Goal: Find specific page/section: Find specific page/section

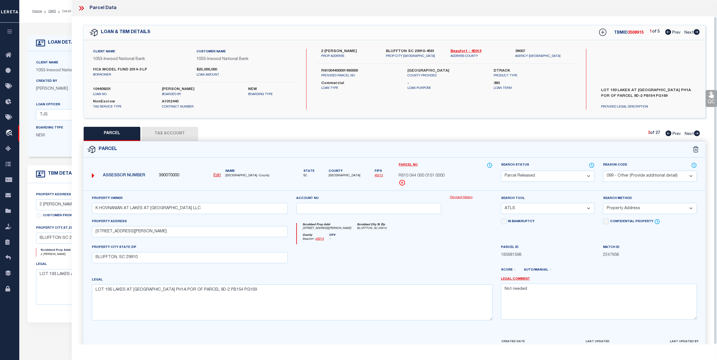
select select "PR"
select select "099"
select select "ATL"
select select "ADD"
select select "14140"
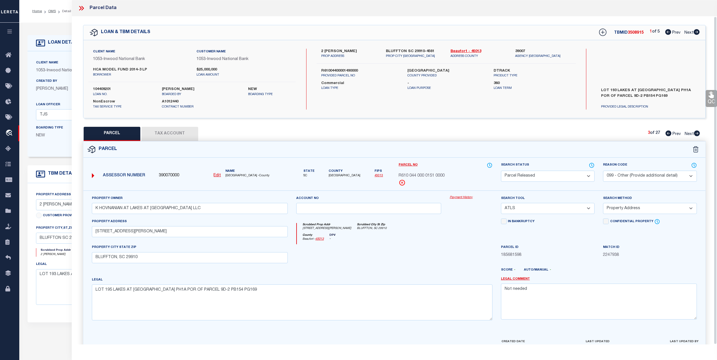
select select "91"
select select "20"
select select "NonEscrow"
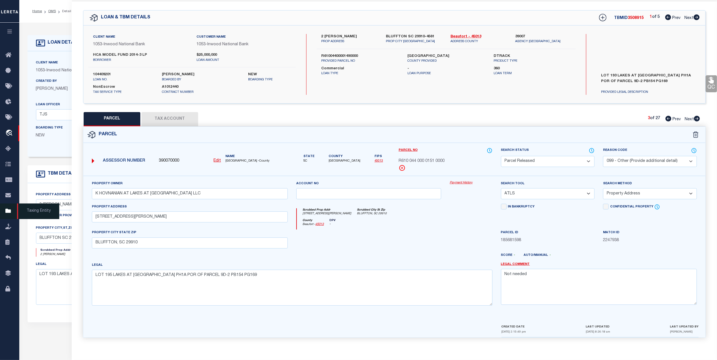
click at [10, 209] on icon at bounding box center [9, 211] width 9 height 7
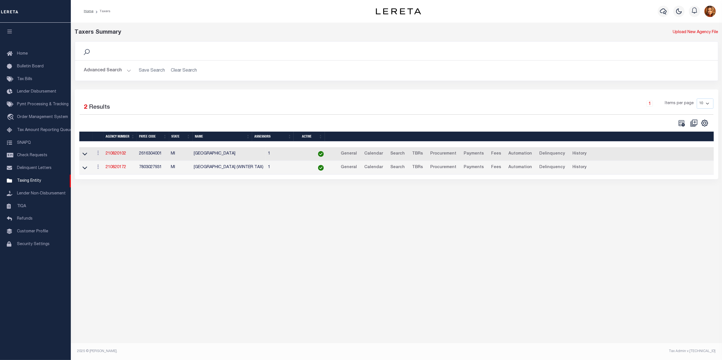
click at [113, 67] on button "Advanced Search" at bounding box center [107, 70] width 47 height 11
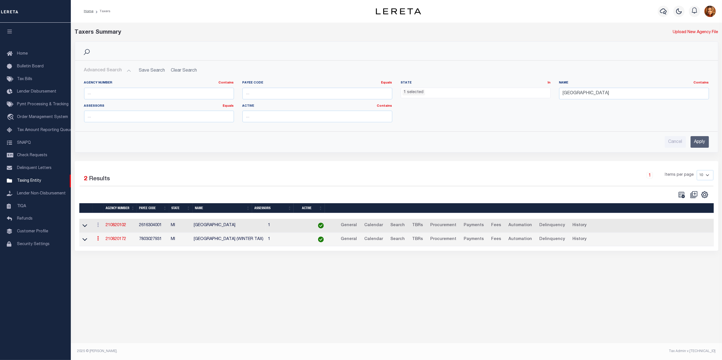
click at [98, 241] on icon at bounding box center [98, 238] width 2 height 5
click at [105, 252] on link "View" at bounding box center [114, 247] width 39 height 9
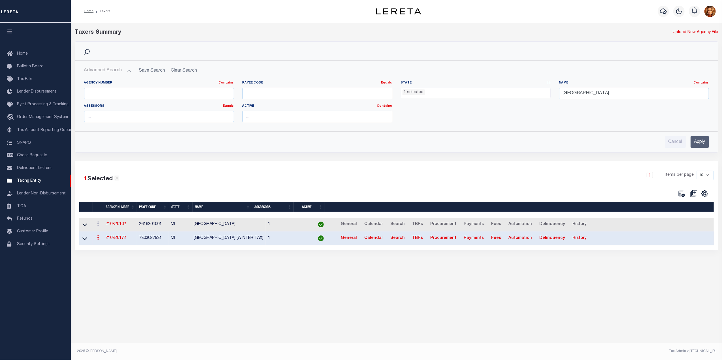
click at [110, 240] on link "210820172" at bounding box center [116, 238] width 20 height 4
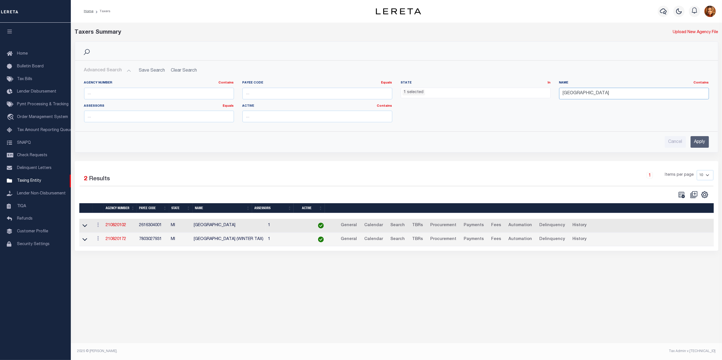
click at [583, 93] on input "Detroit" at bounding box center [634, 94] width 150 height 12
type input "Detroit City"
drag, startPoint x: 700, startPoint y: 135, endPoint x: 702, endPoint y: 139, distance: 4.2
click at [702, 138] on div "Cancel Apply" at bounding box center [397, 140] width 634 height 16
click at [702, 139] on input "Apply" at bounding box center [700, 142] width 18 height 12
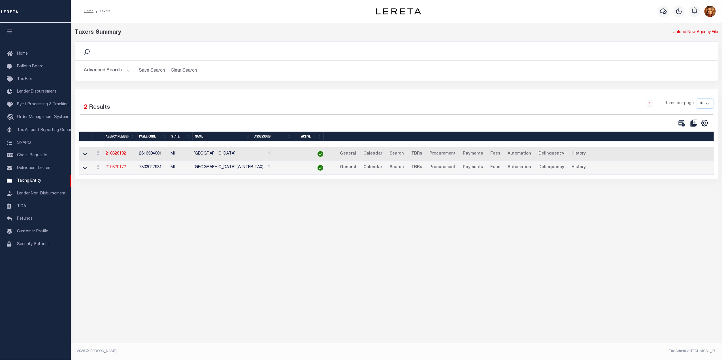
click at [120, 169] on link "210820172" at bounding box center [116, 167] width 20 height 4
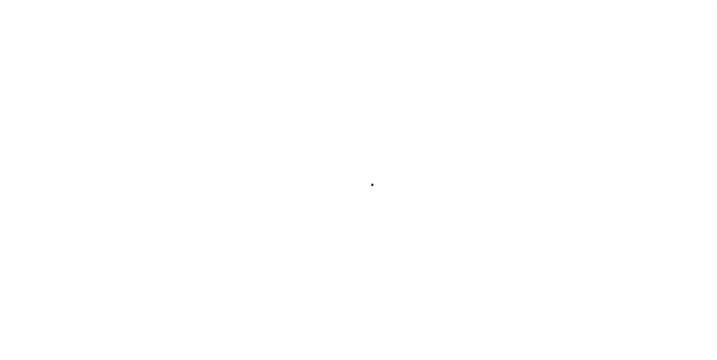
select select
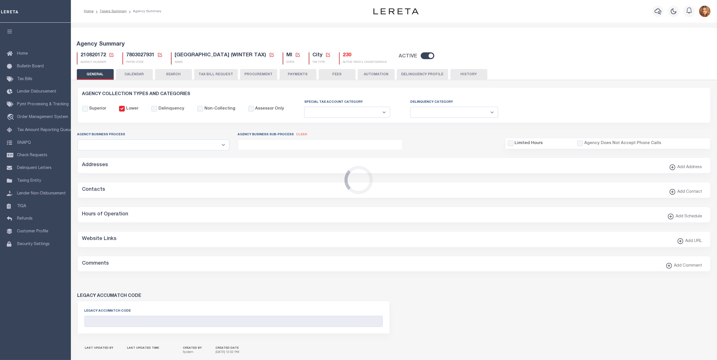
checkbox input "false"
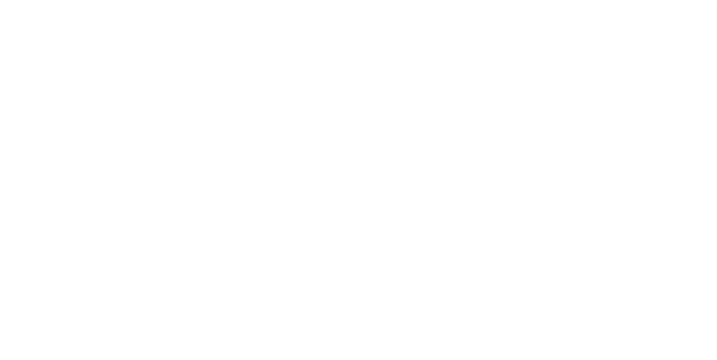
select select
checkbox input "false"
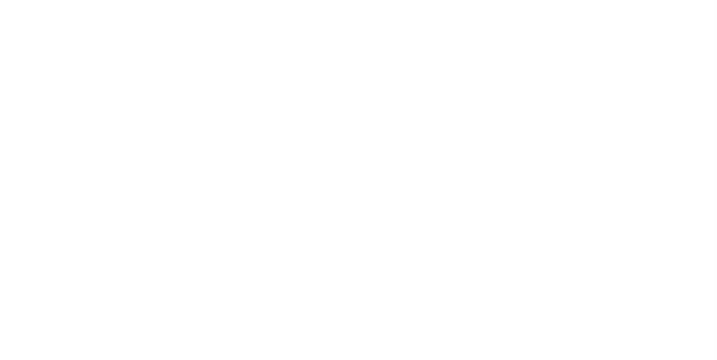
checkbox input "false"
select select
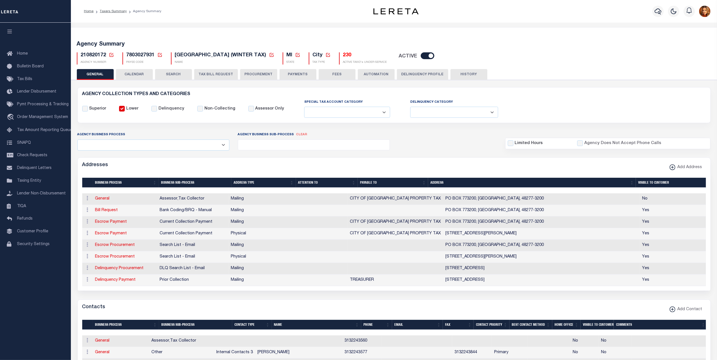
click at [343, 57] on h5 "230" at bounding box center [365, 55] width 44 height 6
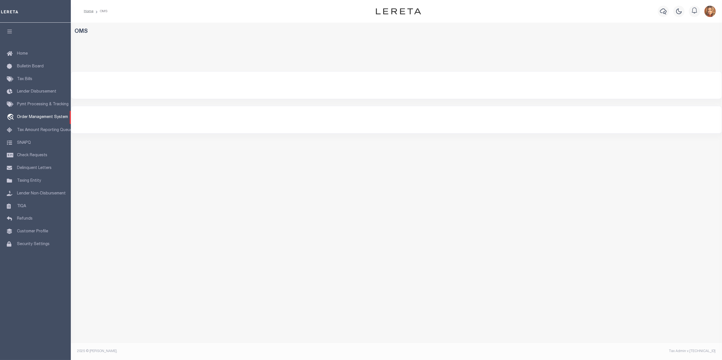
select select "200"
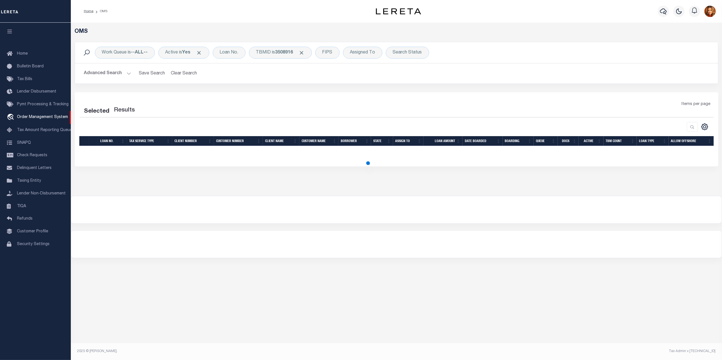
select select "200"
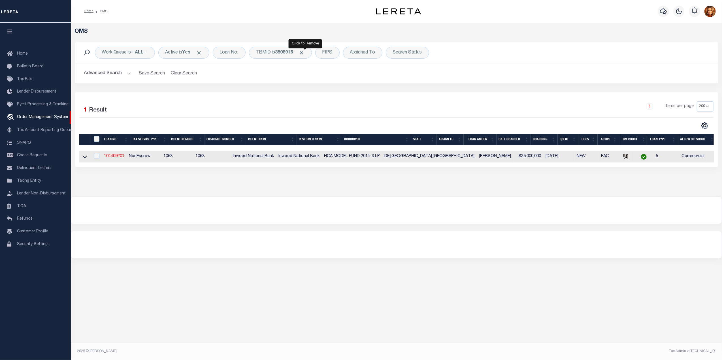
drag, startPoint x: 304, startPoint y: 51, endPoint x: 248, endPoint y: 72, distance: 59.5
click at [301, 51] on div "TBMID is 3508916" at bounding box center [280, 53] width 63 height 12
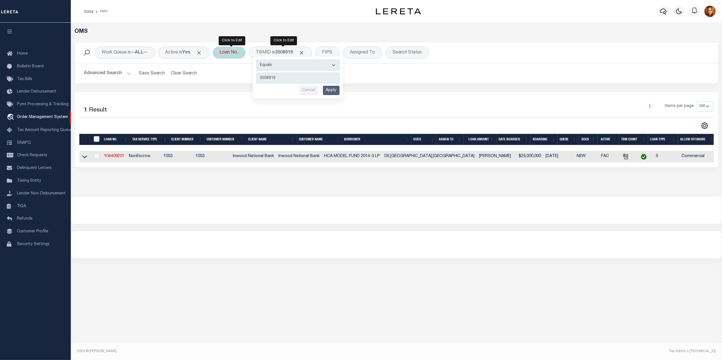
click at [225, 53] on div "Loan No." at bounding box center [229, 53] width 33 height 12
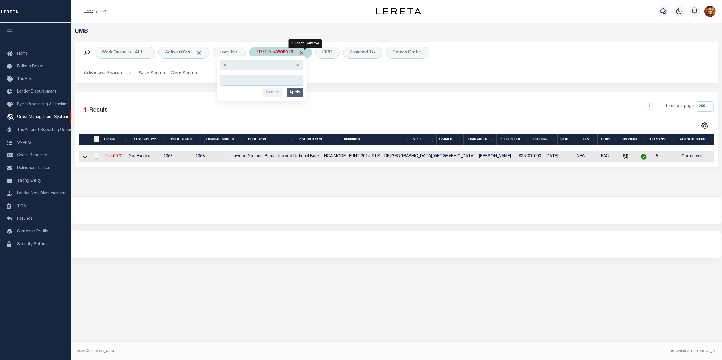
click at [305, 52] on span "Click to Remove" at bounding box center [302, 53] width 6 height 6
click at [227, 50] on div "Loan No. Is Contains Cancel Apply" at bounding box center [229, 53] width 33 height 12
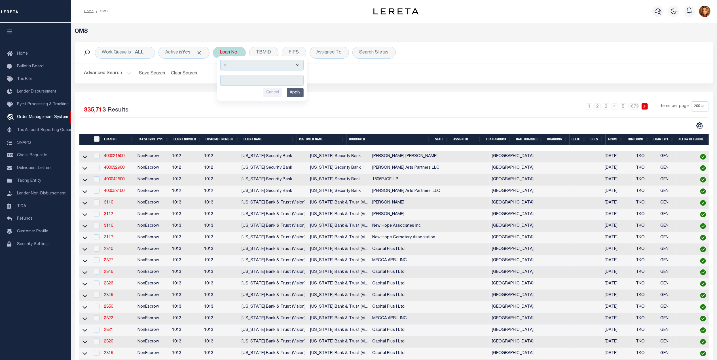
click at [229, 82] on input "text" at bounding box center [261, 80] width 83 height 11
type input "10010194"
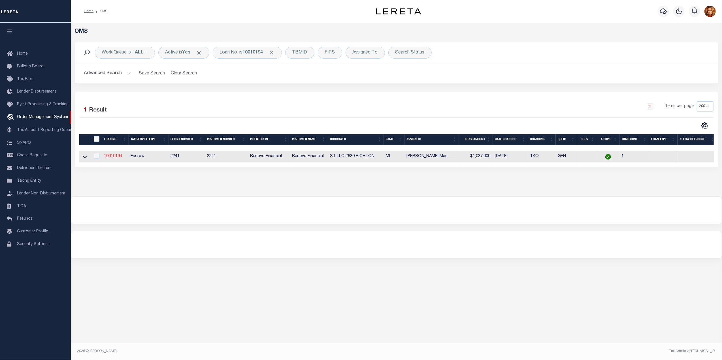
click at [110, 156] on link "10010194" at bounding box center [113, 156] width 18 height 4
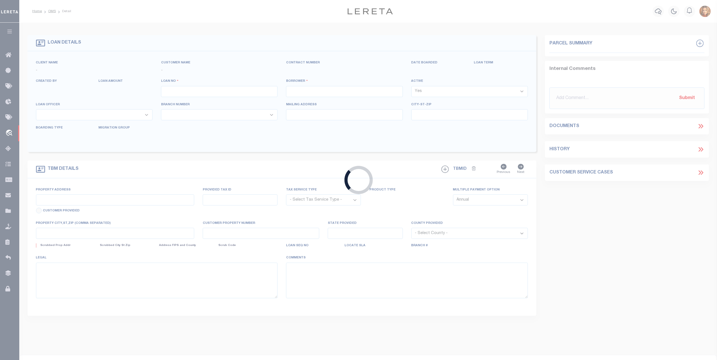
type input "10010194"
type input "ST LLC 2630 RICHTON"
select select
type input "119 LORIMER ST APT 2A"
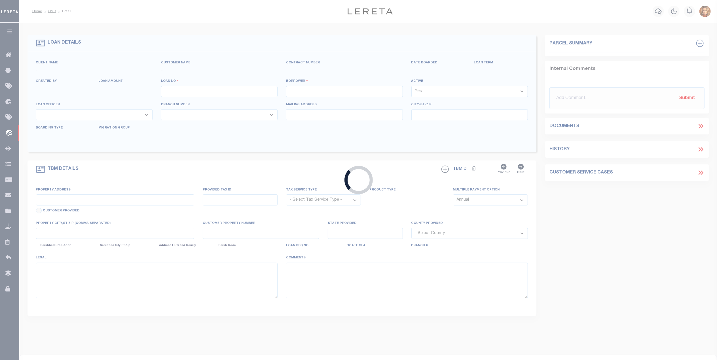
type input "BROOKLYN,NY,11206"
select select "Escrow"
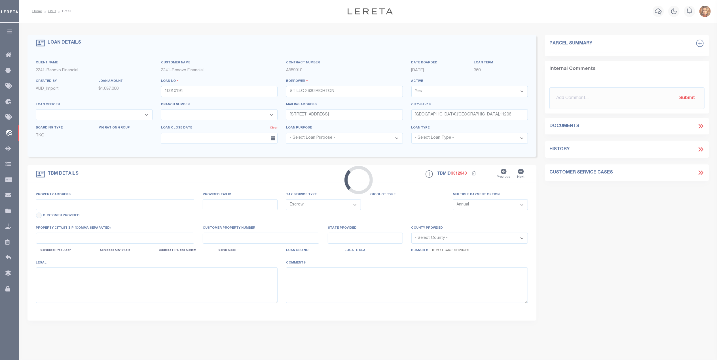
type input "2630 RICHTON ST"
type input "10 003512."
type input "DETROIT MI 482061193"
type input "a0k8Y00000jIKo7"
type input "MI"
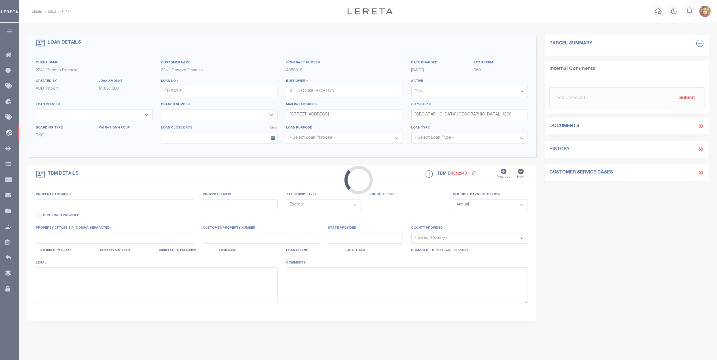
select select
select select "25067"
select select
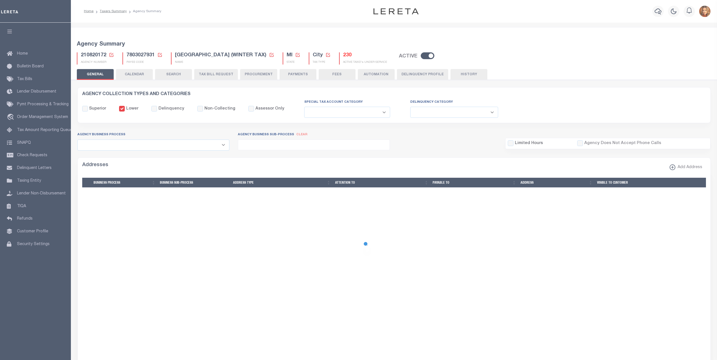
select select
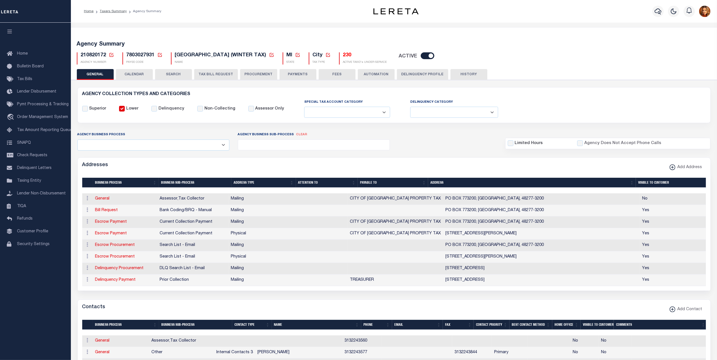
click at [343, 56] on h5 "230" at bounding box center [365, 55] width 44 height 6
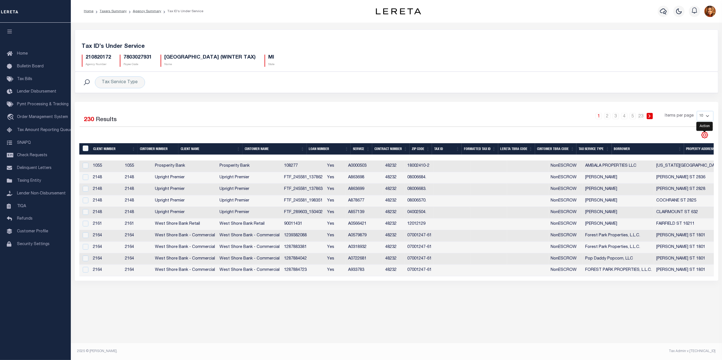
click at [705, 137] on icon "" at bounding box center [704, 135] width 3 height 3
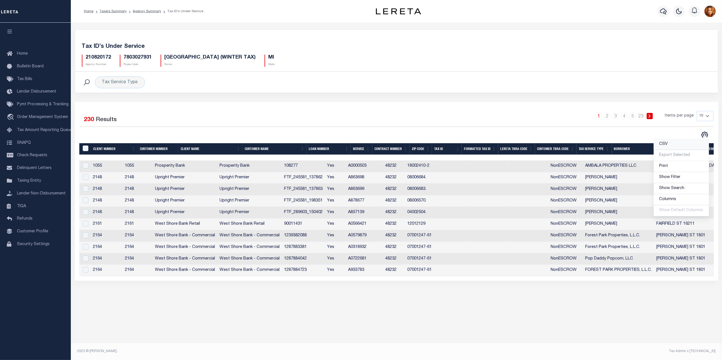
click at [664, 148] on link "CSV" at bounding box center [681, 144] width 55 height 11
